Goal: Task Accomplishment & Management: Use online tool/utility

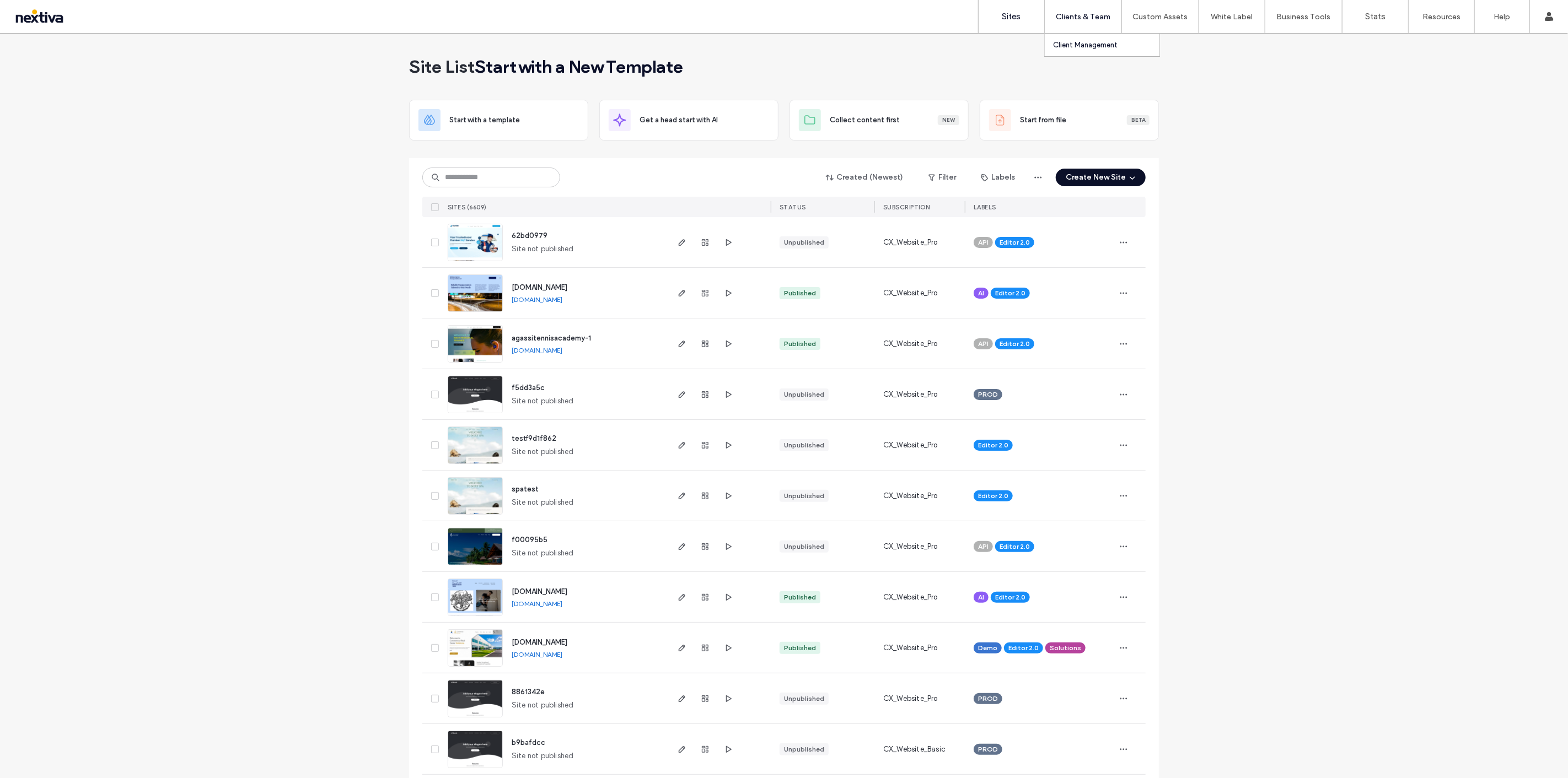
click at [1085, 40] on label "Client Management" at bounding box center [1085, 44] width 64 height 9
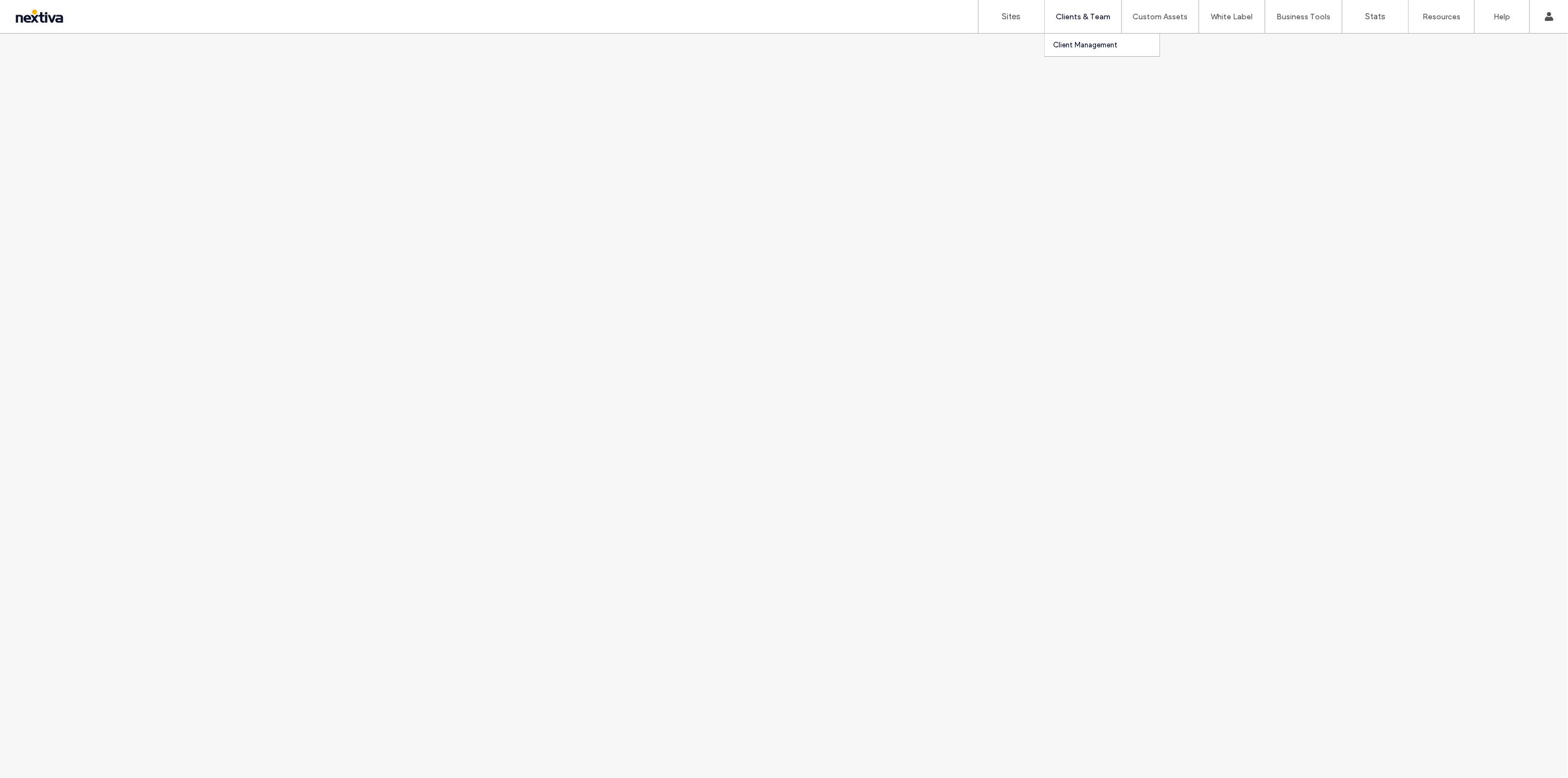
click at [1094, 39] on link "Client Management" at bounding box center [1106, 45] width 107 height 23
click at [1094, 43] on label "Client Management" at bounding box center [1085, 44] width 64 height 9
click at [1094, 19] on label "Clients & Team" at bounding box center [1083, 17] width 55 height 10
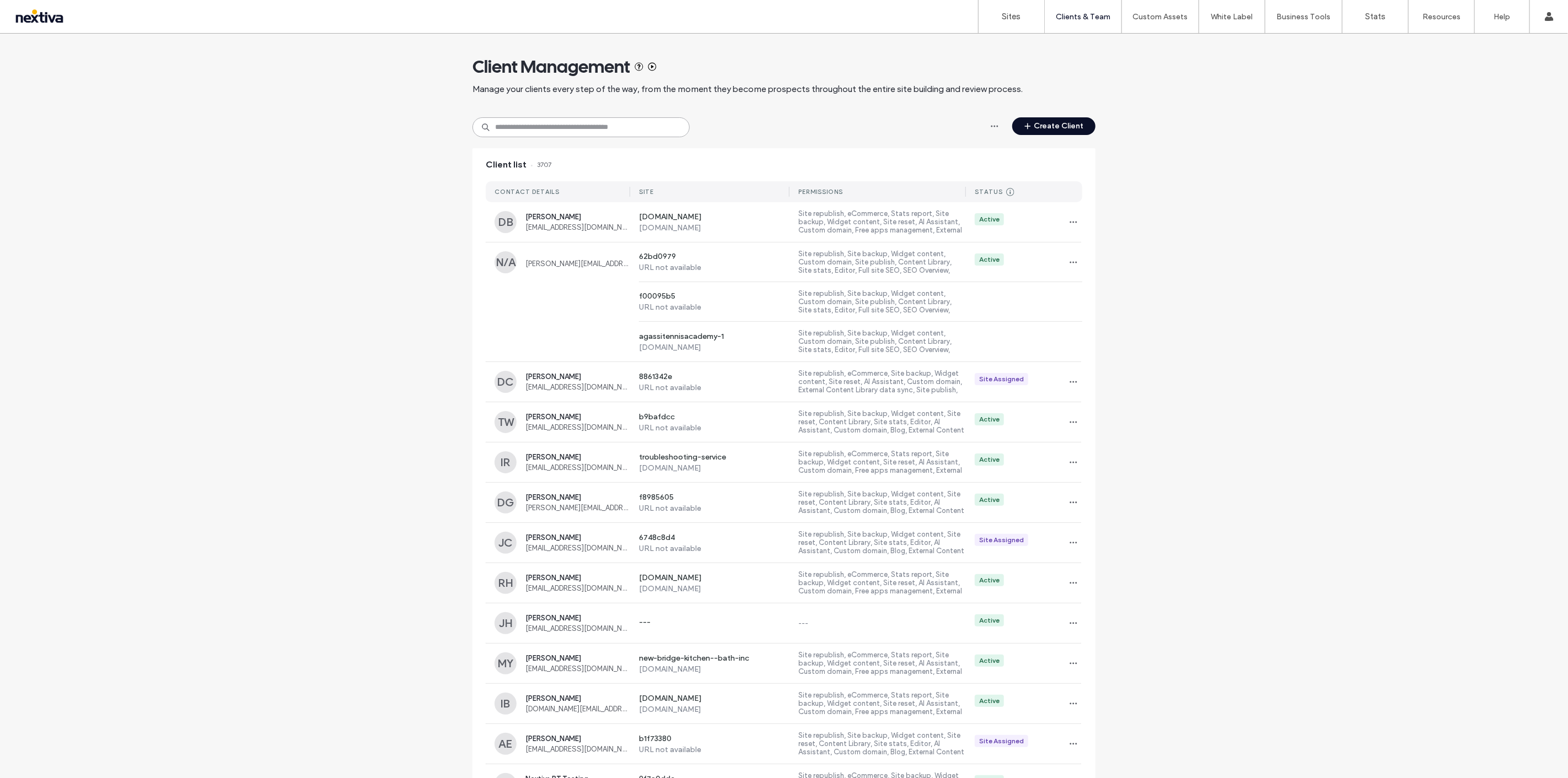
click at [562, 126] on input at bounding box center [581, 127] width 217 height 20
paste input "**********"
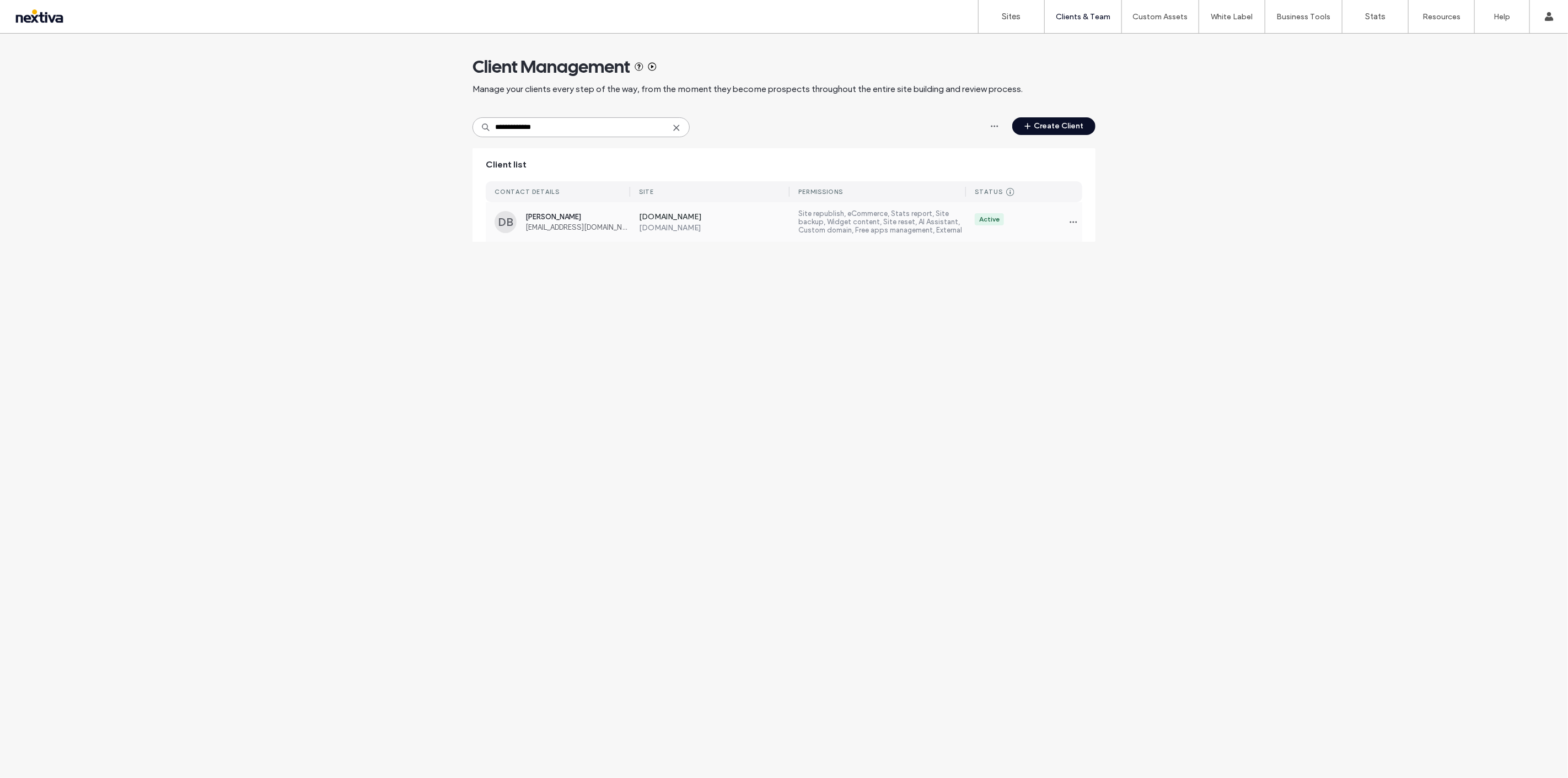
type input "**********"
click at [636, 215] on div "[DOMAIN_NAME] [DOMAIN_NAME]" at bounding box center [710, 222] width 159 height 20
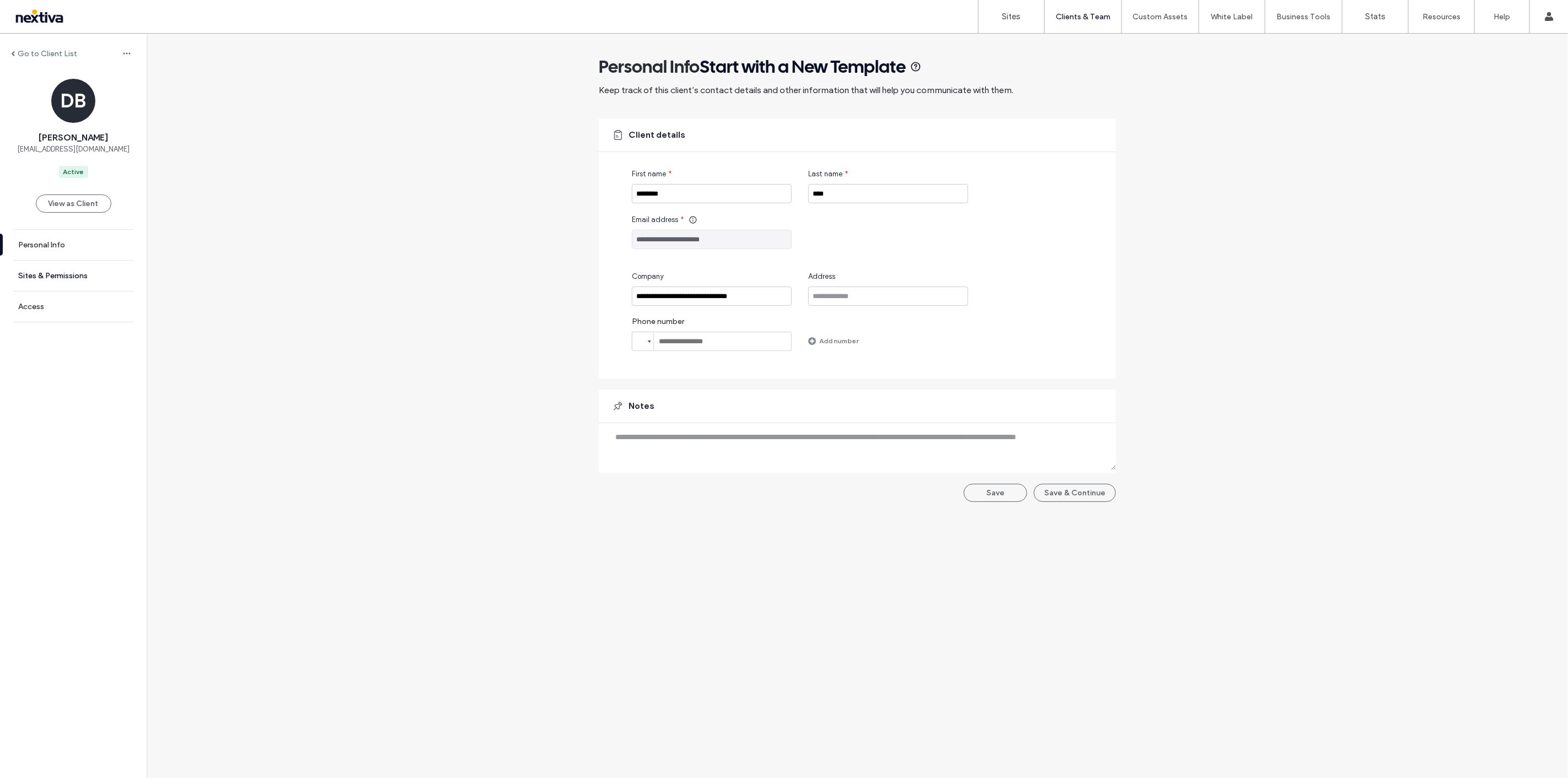
click at [69, 271] on label "Sites & Permissions" at bounding box center [53, 276] width 69 height 10
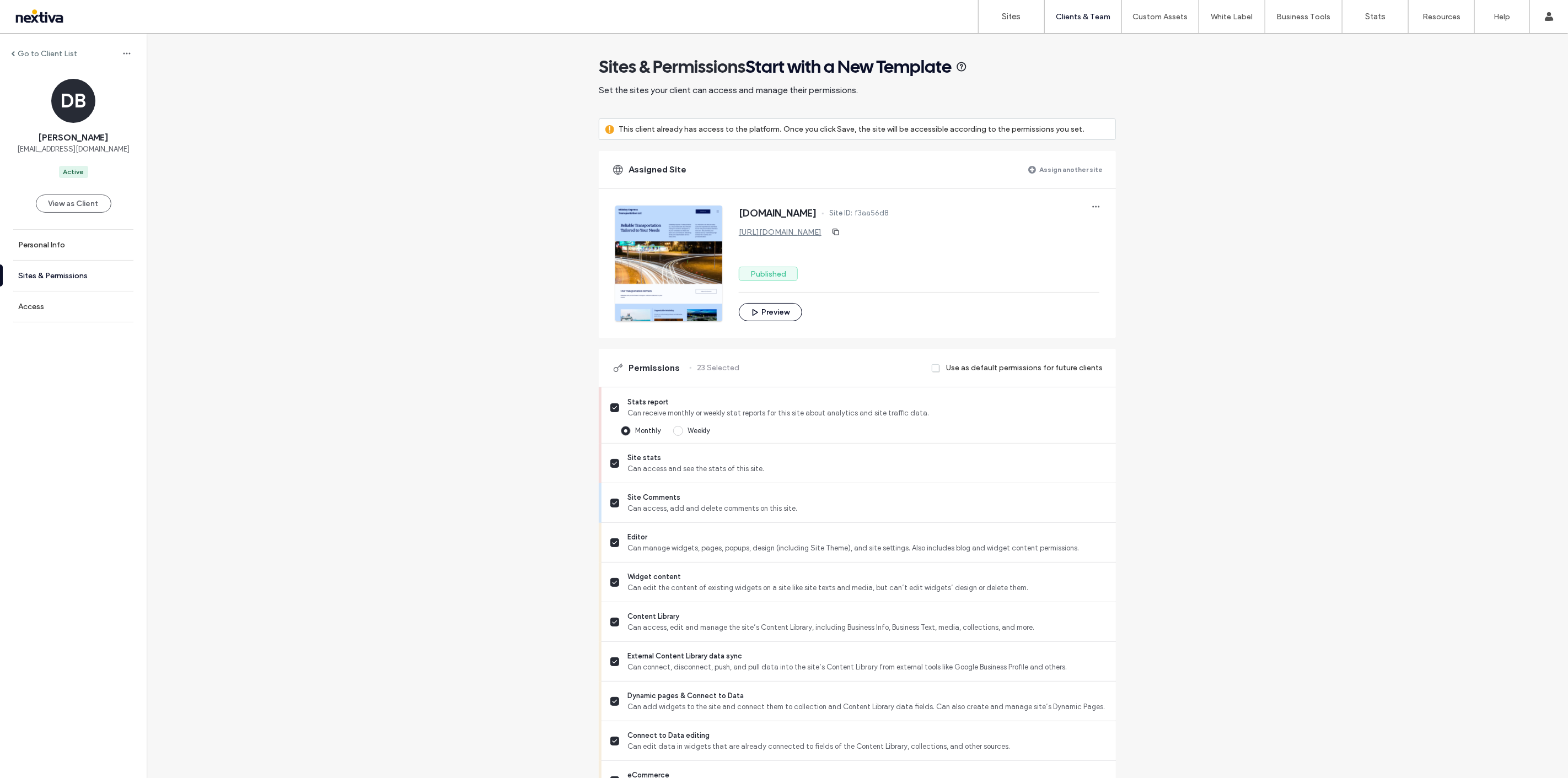
click at [69, 279] on label "Sites & Permissions" at bounding box center [53, 276] width 69 height 10
click at [78, 268] on link "Sites & Permissions" at bounding box center [73, 276] width 147 height 31
click at [80, 248] on link "Personal Info" at bounding box center [73, 245] width 147 height 31
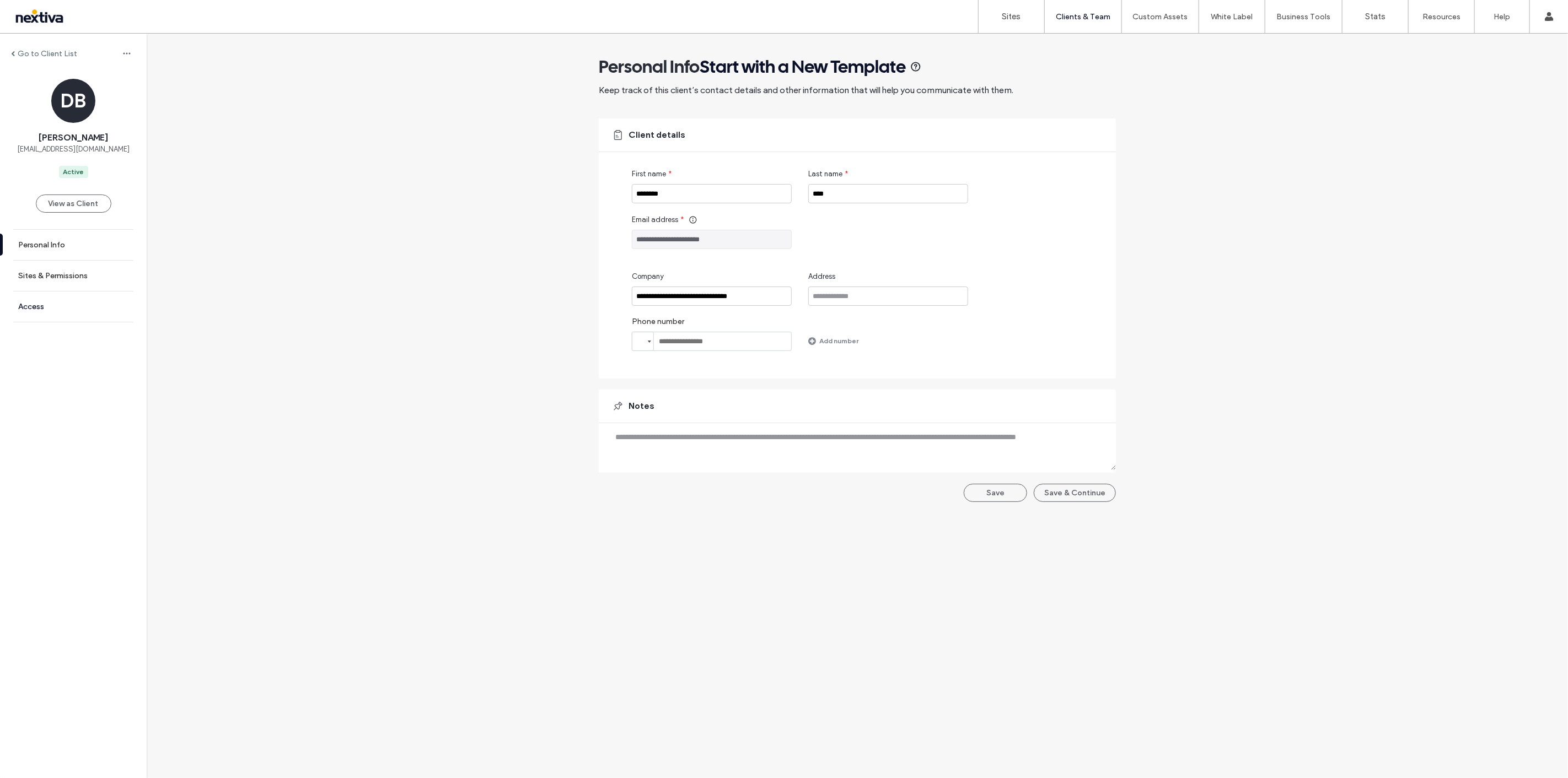
click at [85, 299] on link "Access" at bounding box center [73, 307] width 147 height 31
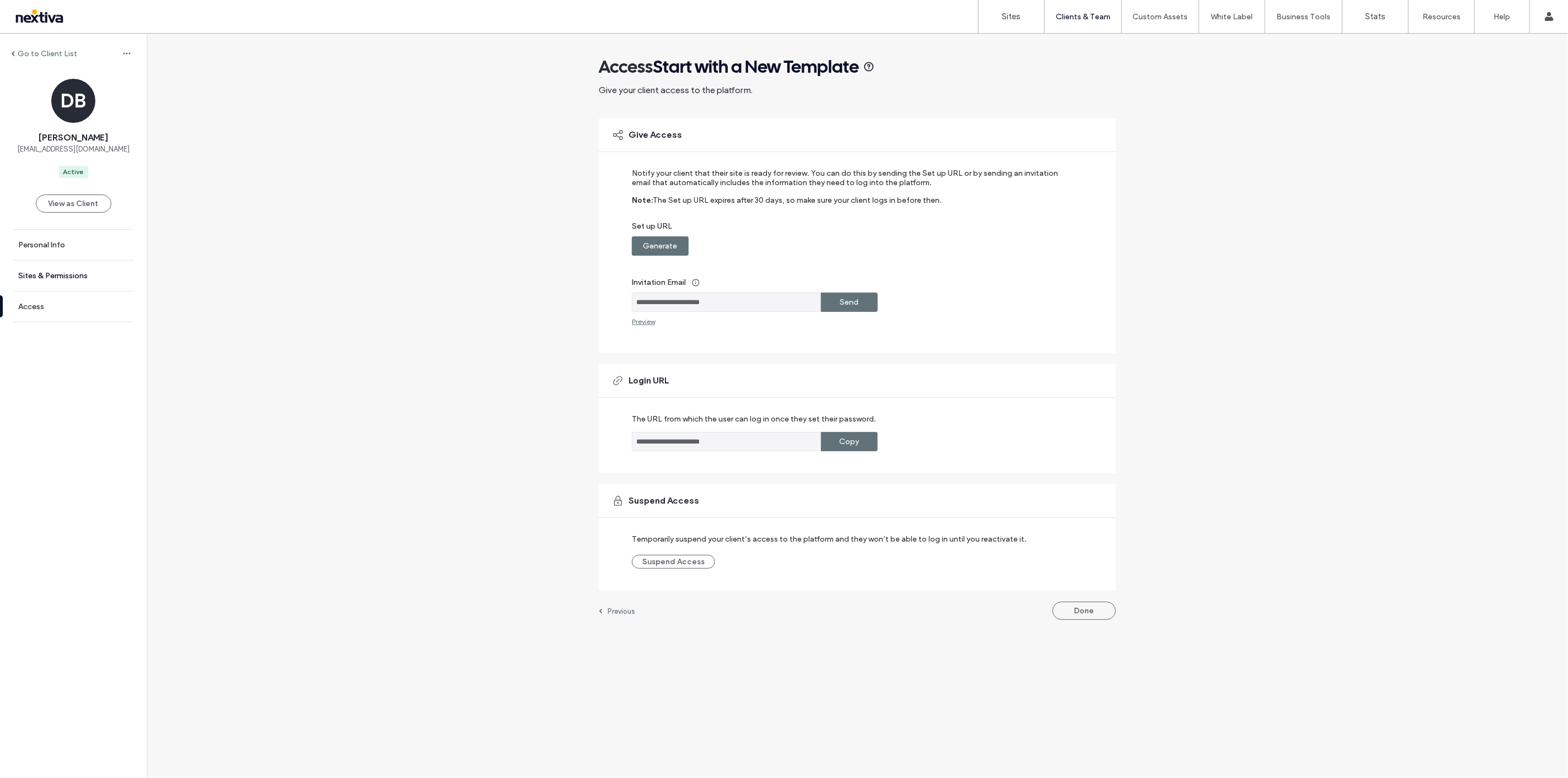
click at [113, 280] on link "Sites & Permissions" at bounding box center [73, 276] width 147 height 31
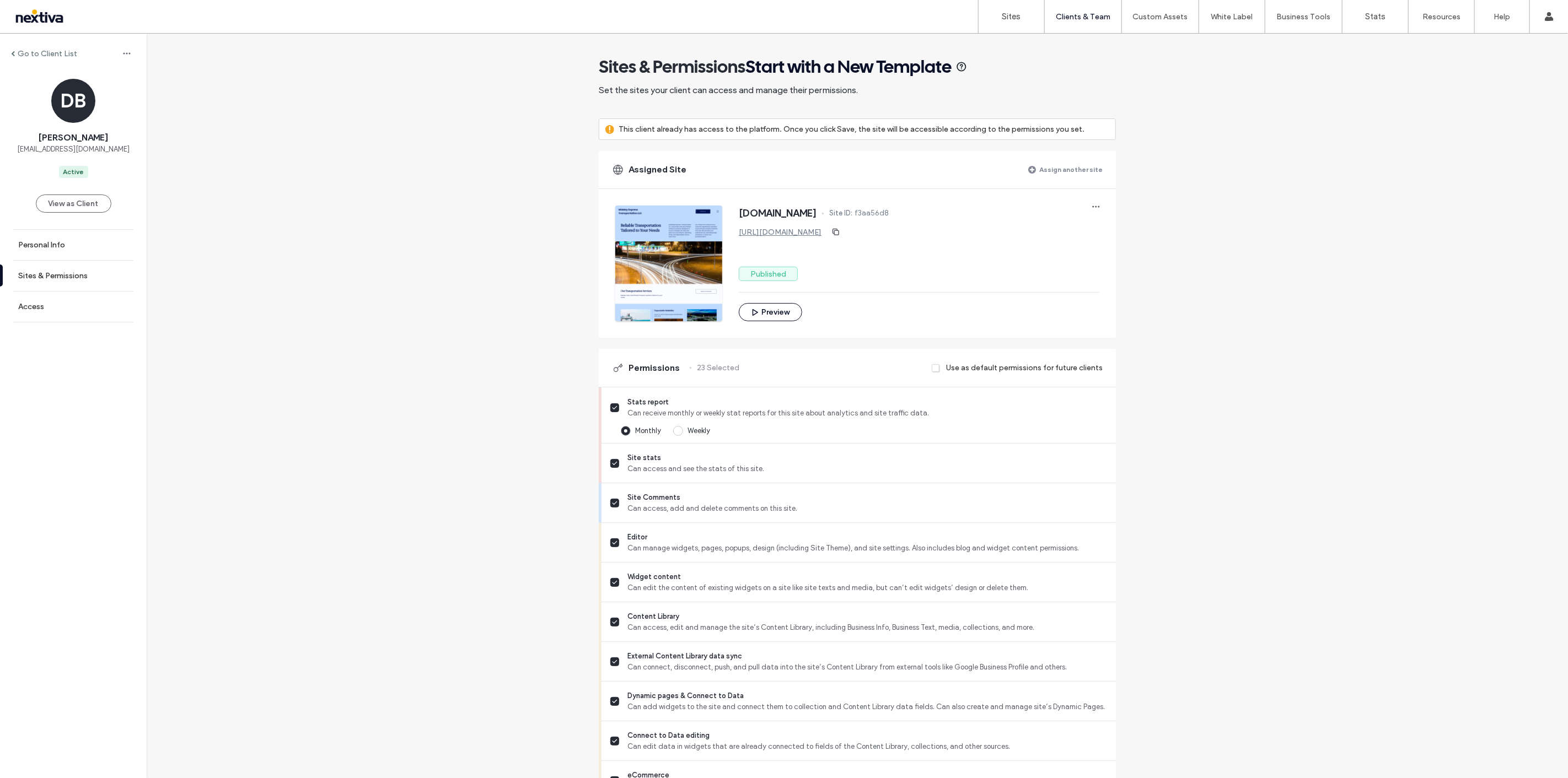
click at [889, 213] on span "f3aa56d8" at bounding box center [872, 212] width 35 height 11
copy span "f3aa56d8"
click at [1004, 28] on link "Sites" at bounding box center [1012, 16] width 65 height 33
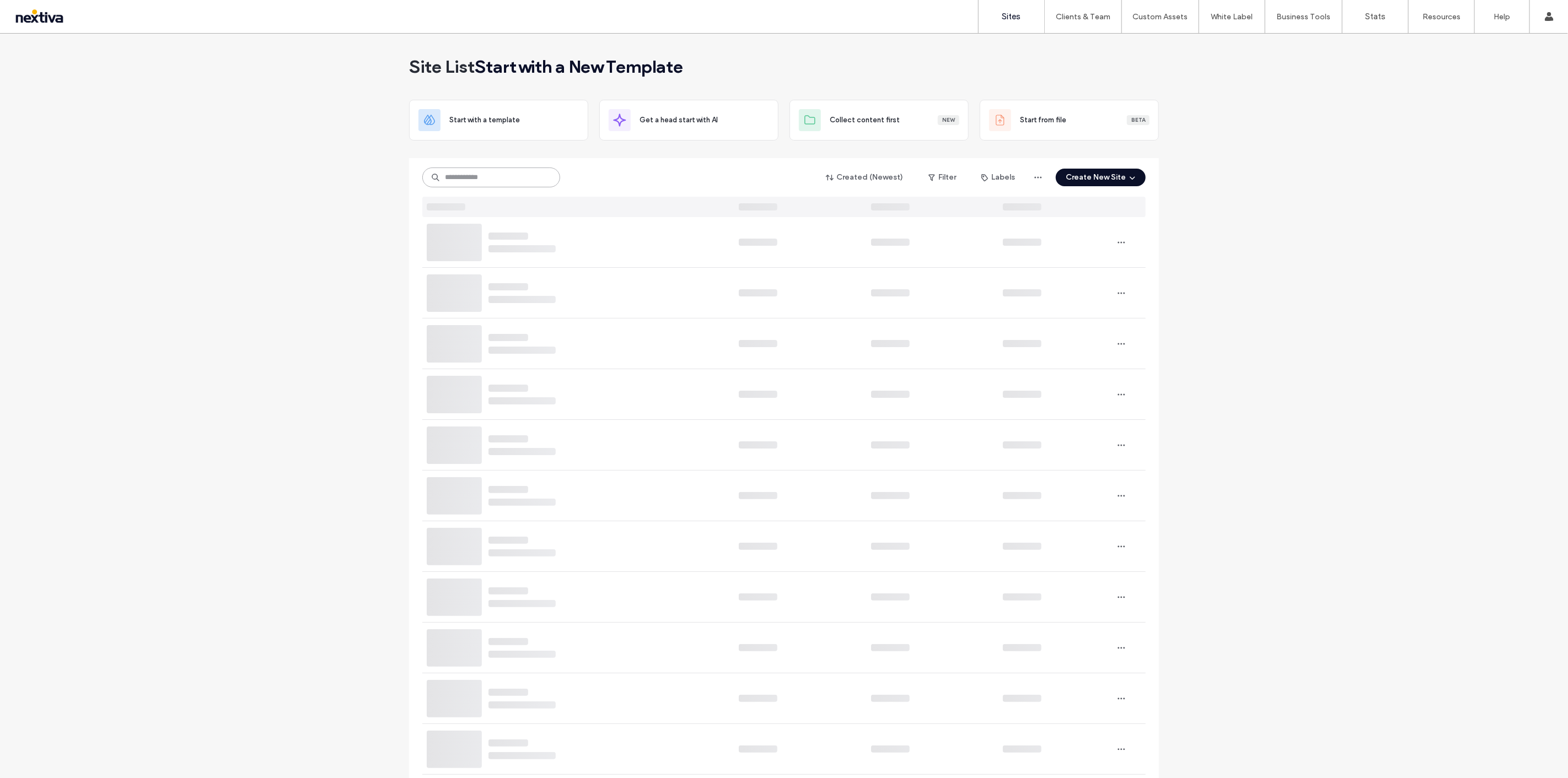
click at [497, 172] on input at bounding box center [491, 177] width 137 height 20
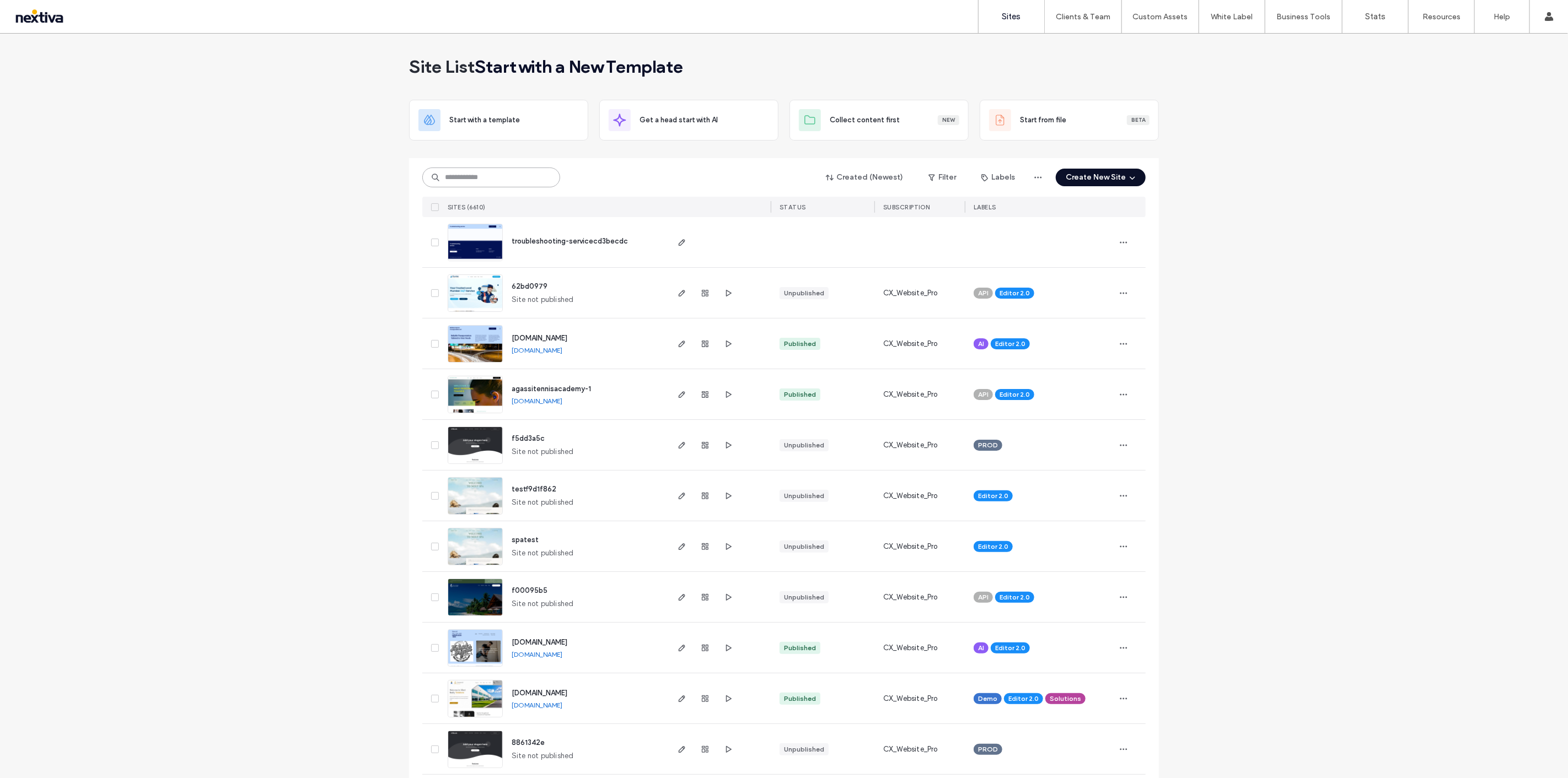
paste input "********"
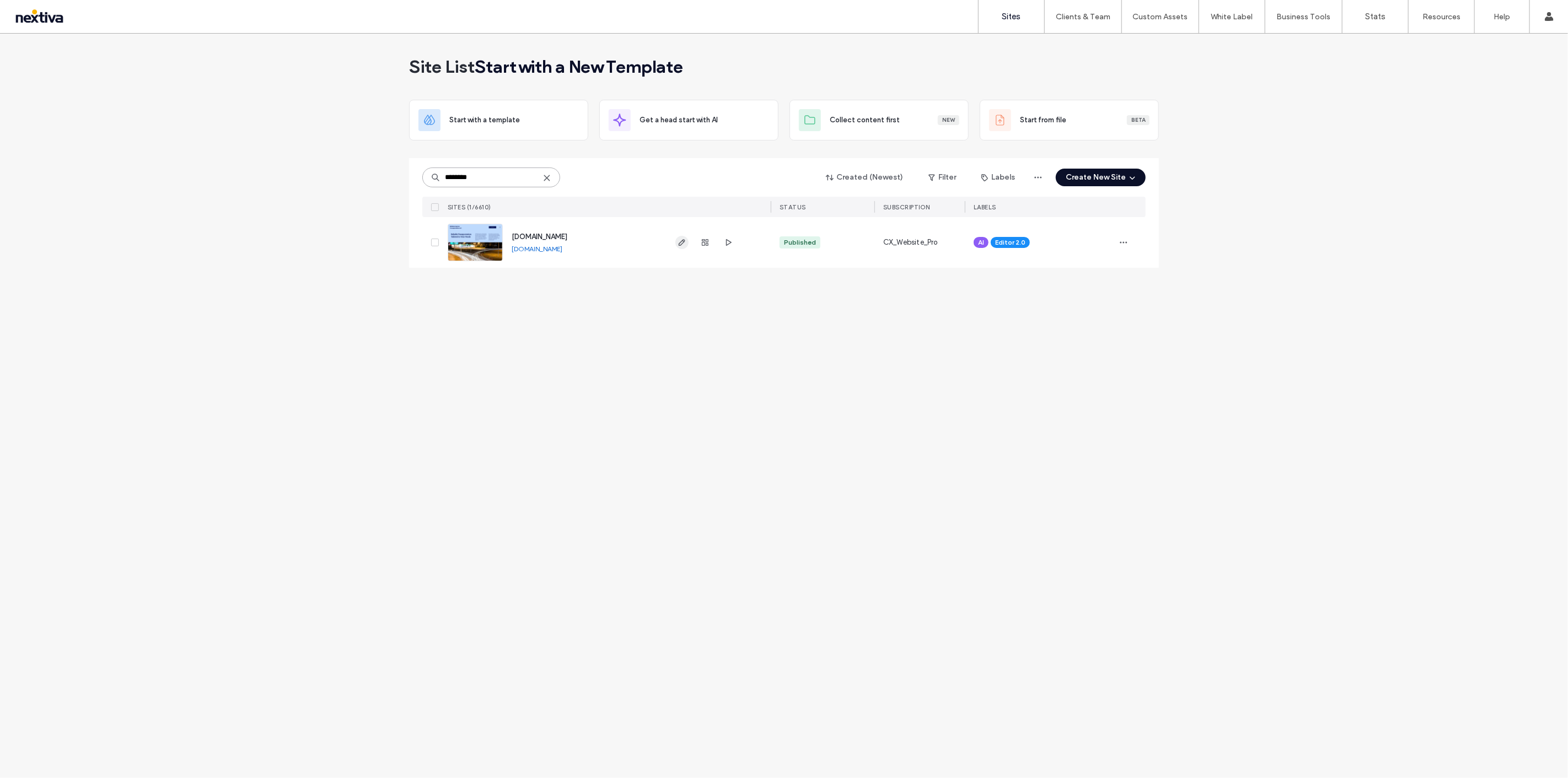
type input "********"
click at [686, 244] on span "button" at bounding box center [682, 243] width 13 height 13
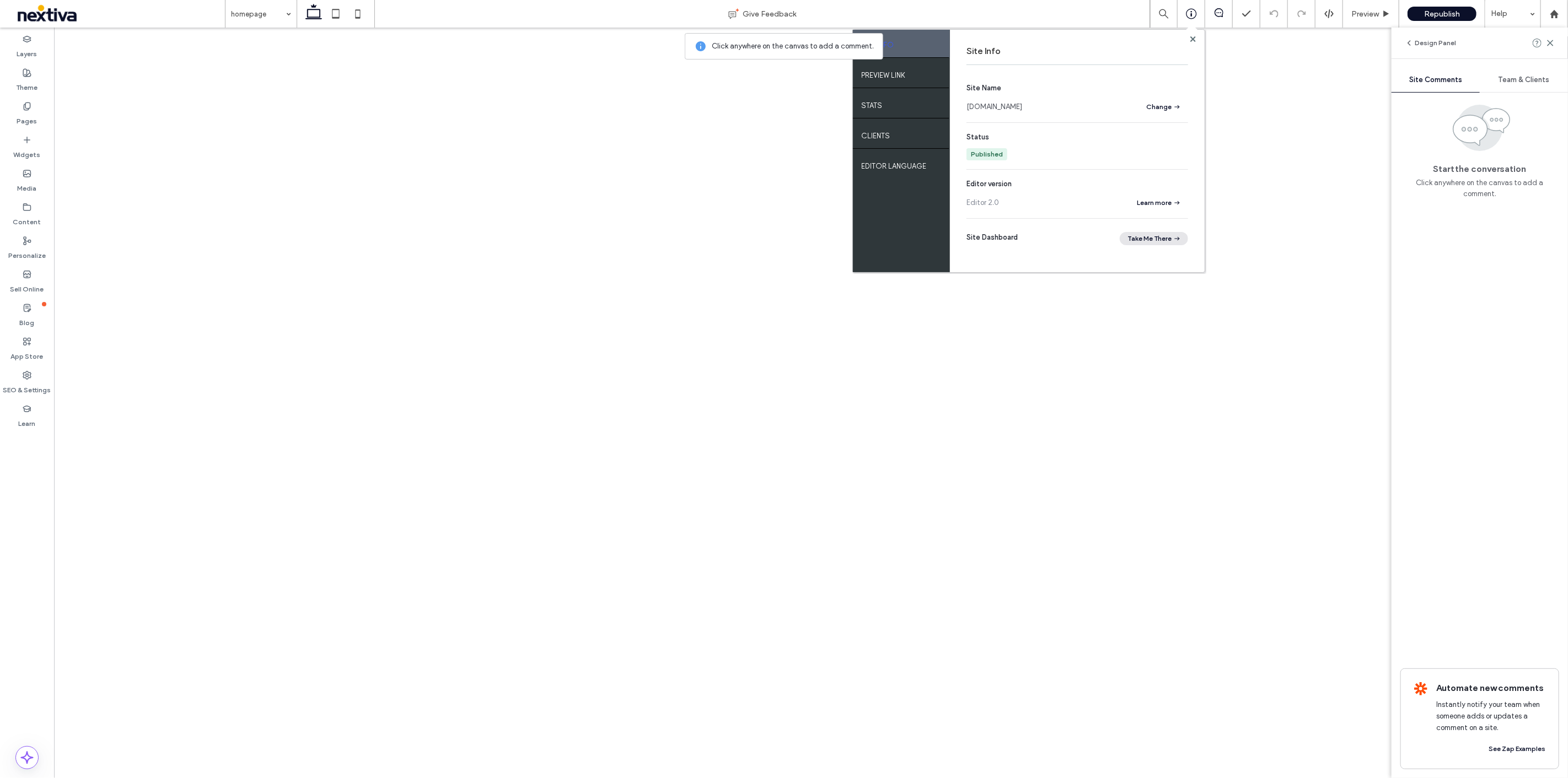
click at [1170, 239] on button "Take Me There" at bounding box center [1154, 239] width 68 height 13
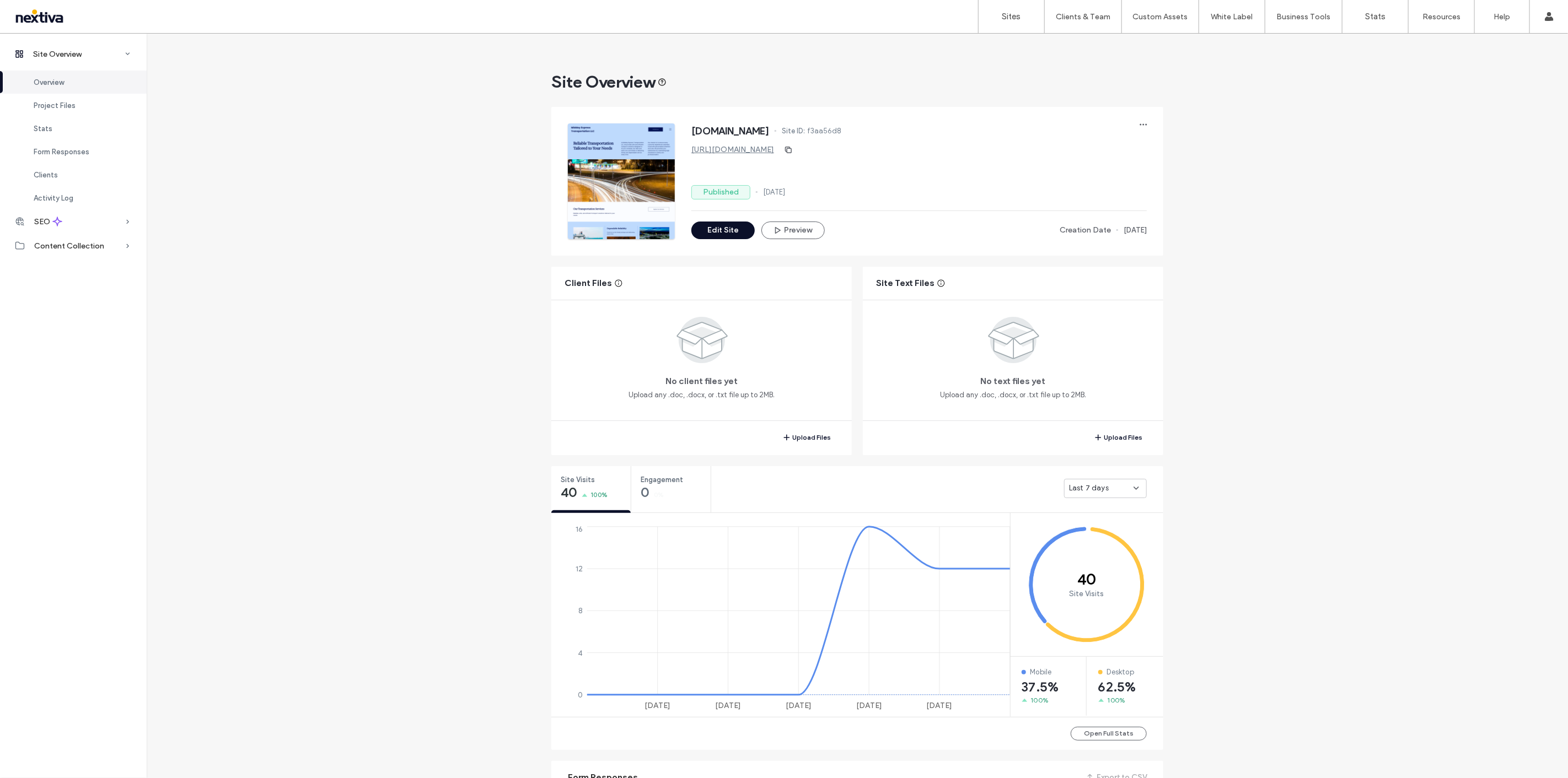
scroll to position [306, 0]
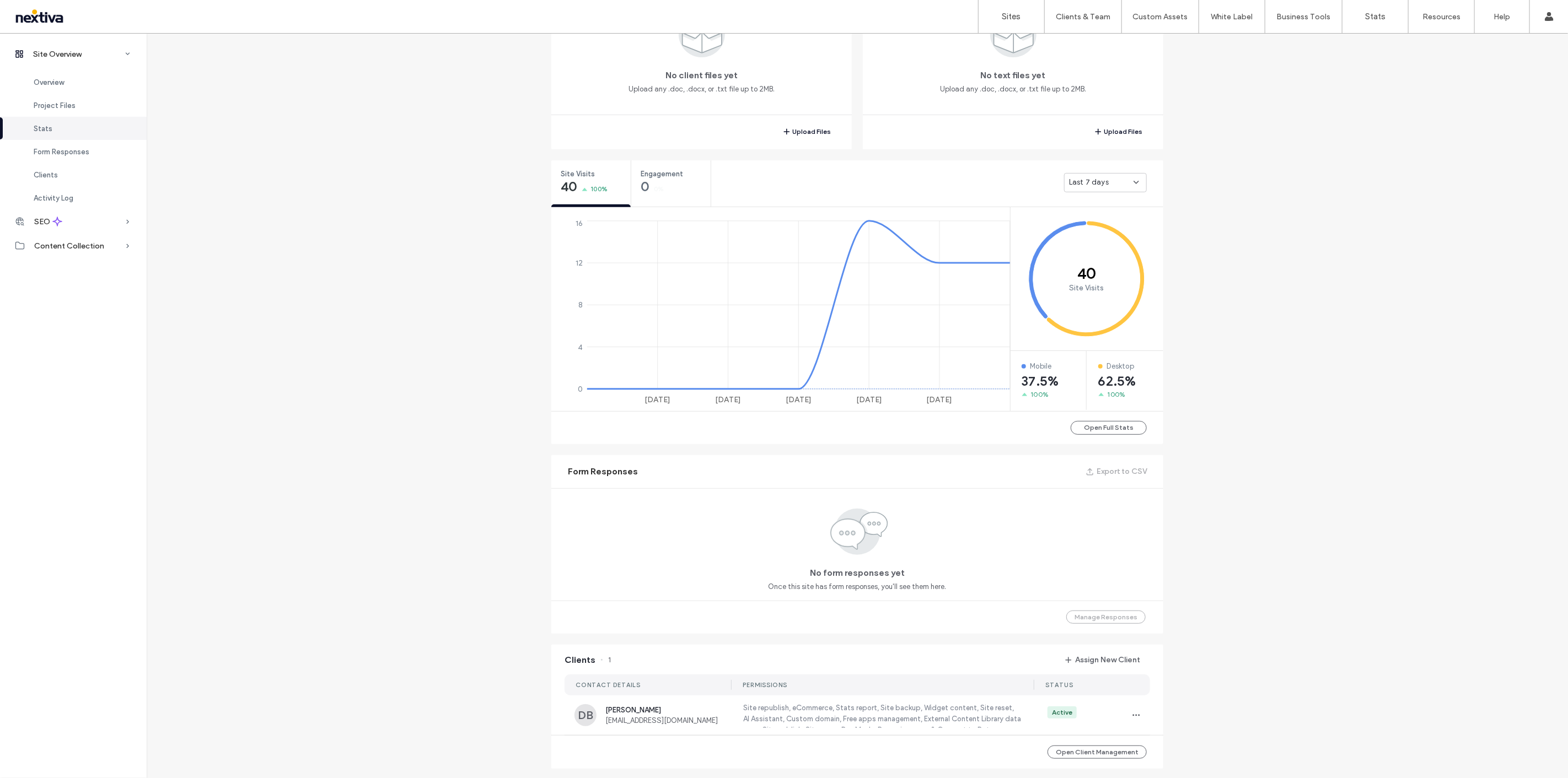
scroll to position [367, 0]
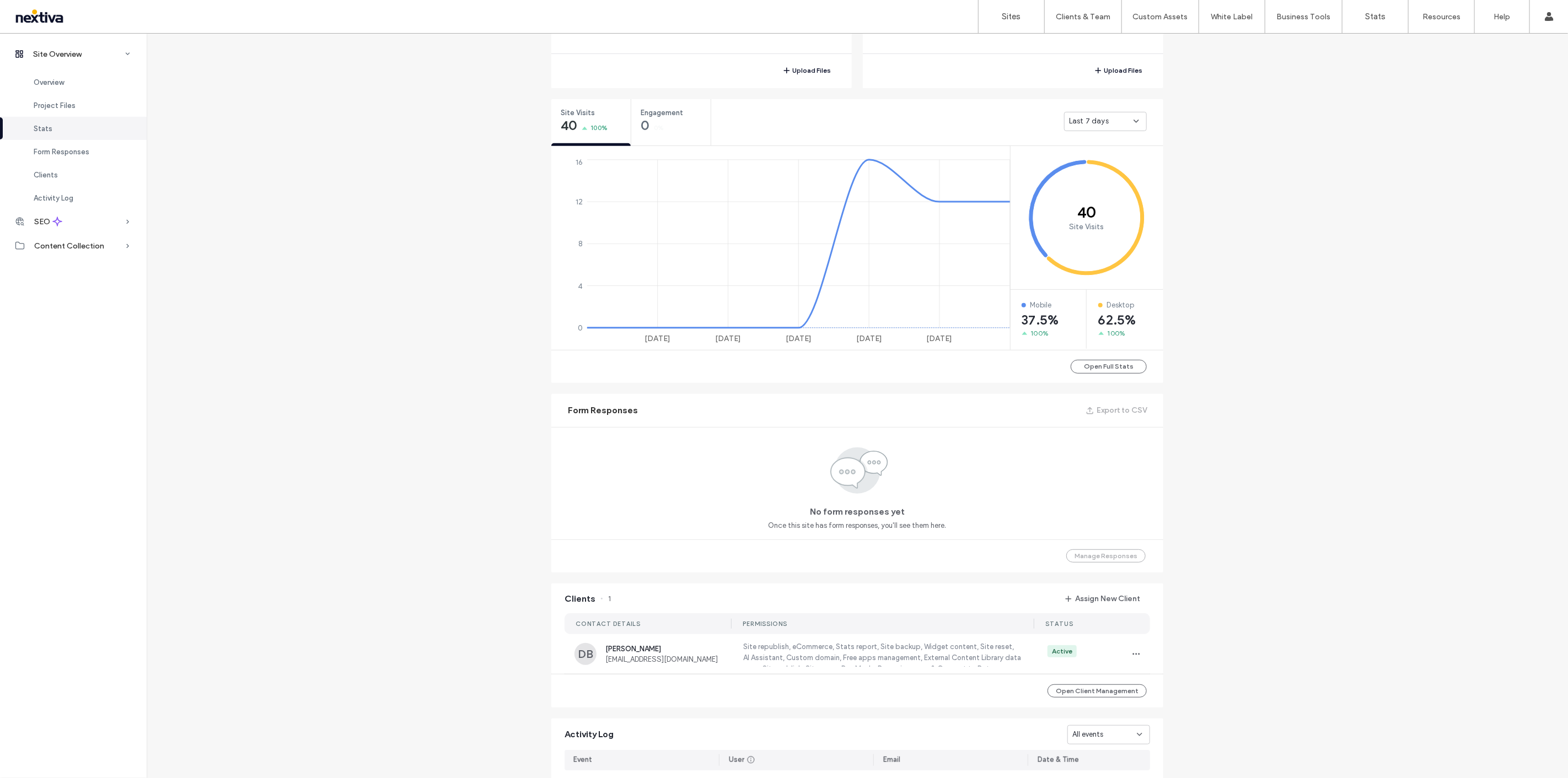
scroll to position [613, 0]
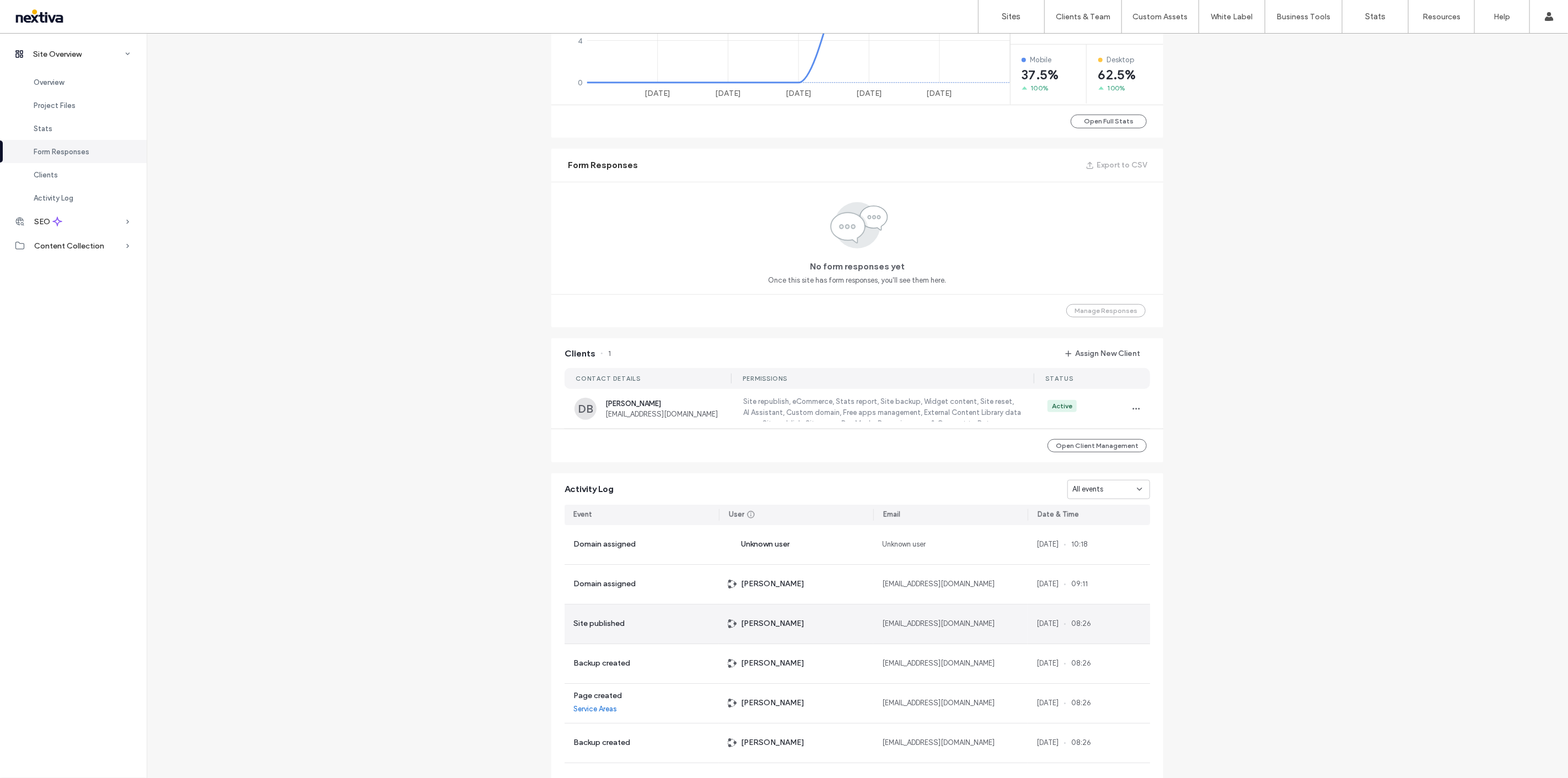
scroll to position [245, 0]
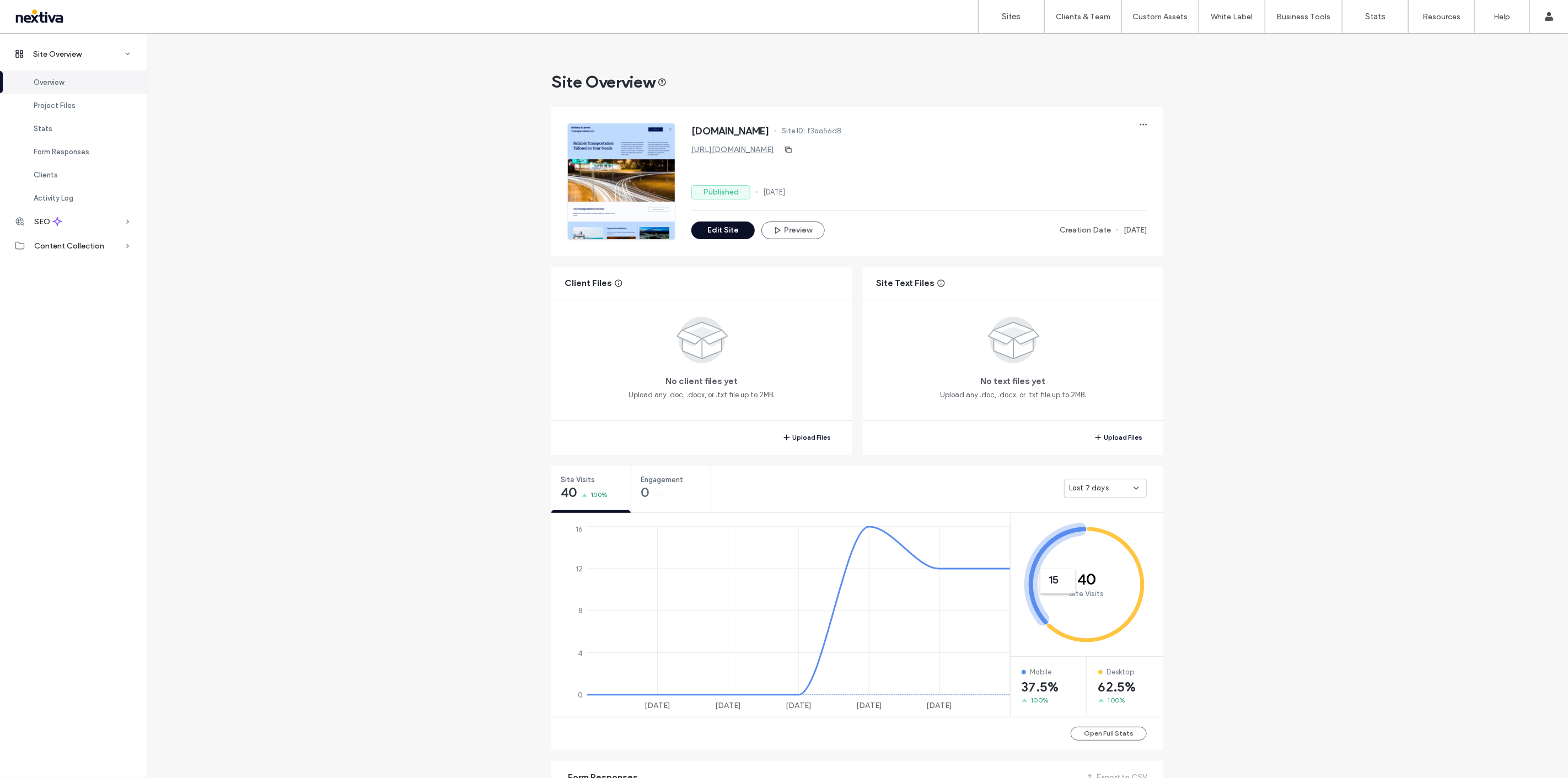
click at [842, 133] on span "f3aa56d8" at bounding box center [824, 131] width 35 height 11
copy span "f3aa56d8"
drag, startPoint x: 789, startPoint y: 132, endPoint x: 689, endPoint y: 134, distance: 100.0
click at [692, 134] on div "middayexpressllc.org Site ID: f3aa56d8" at bounding box center [919, 133] width 455 height 17
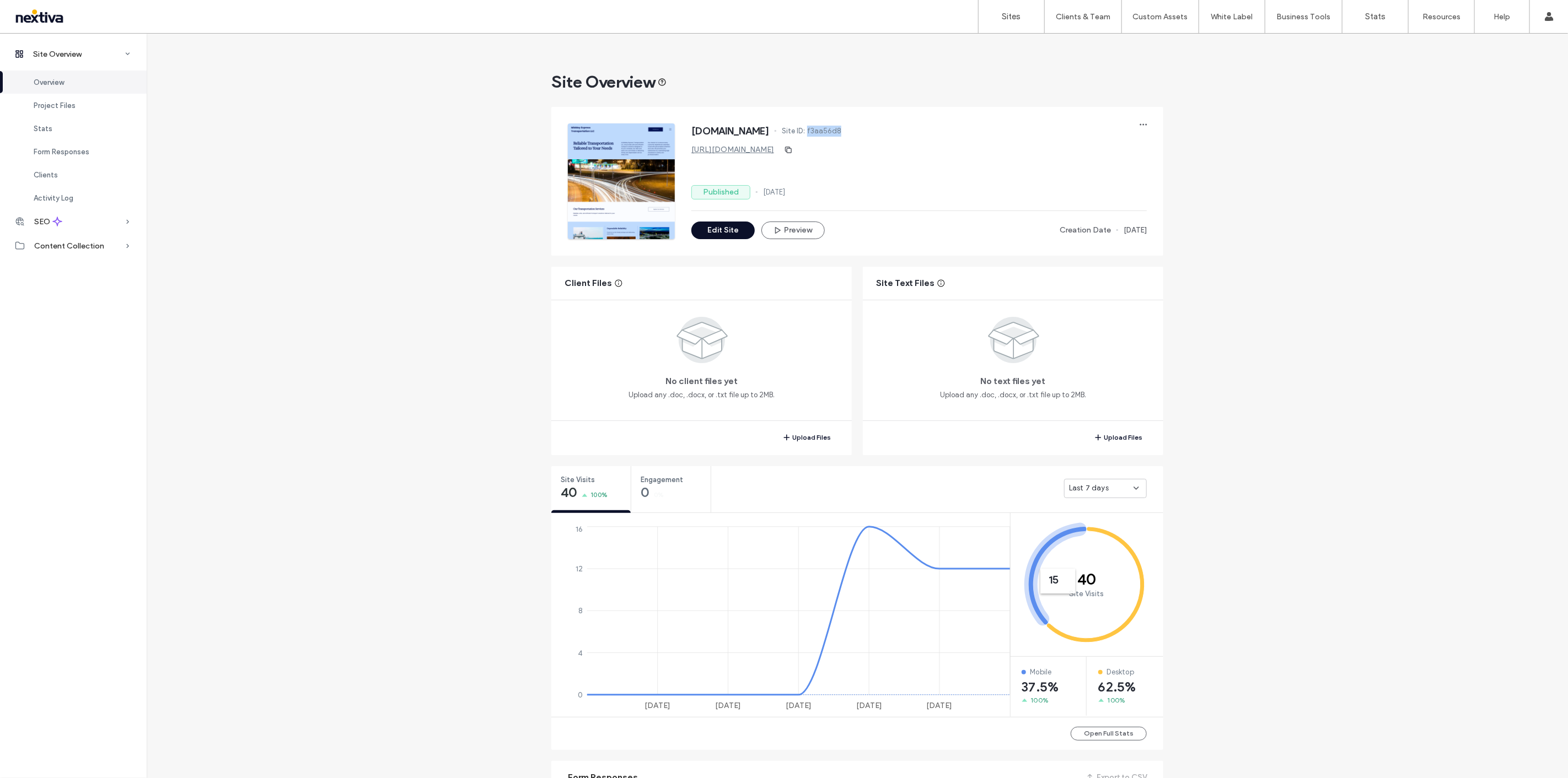
copy span "[DOMAIN_NAME]"
click at [318, 425] on div "Site Overview middayexpressllc.org Site ID: f3aa56d8 https://www.middayexpressl…" at bounding box center [858, 716] width 1422 height 1365
click at [61, 19] on div at bounding box center [71, 16] width 125 height 17
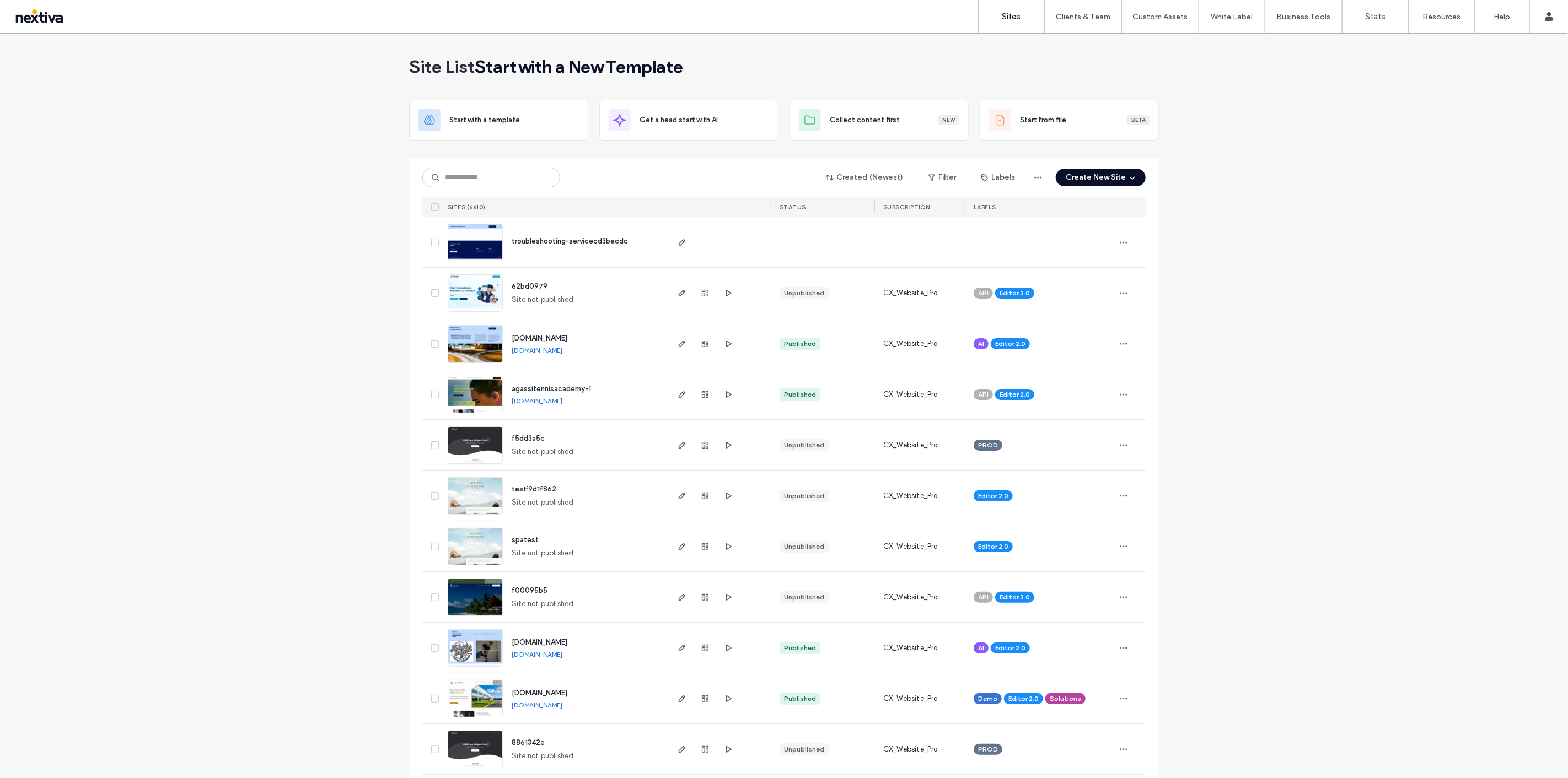
click at [565, 338] on span "middayexpressllc.org" at bounding box center [540, 338] width 56 height 9
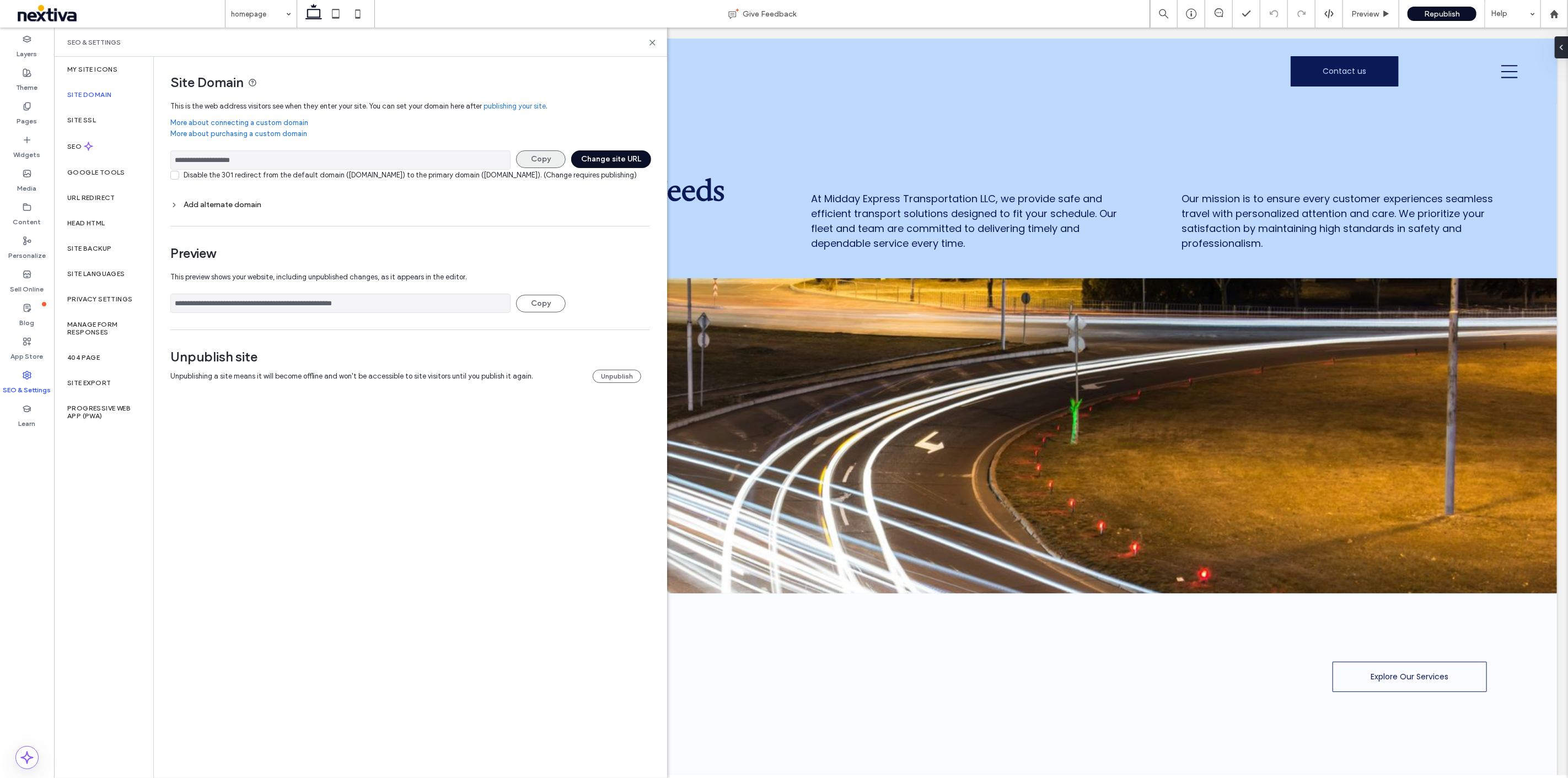
click at [532, 158] on button "Copy" at bounding box center [541, 159] width 50 height 17
